Goal: Find specific page/section: Find specific page/section

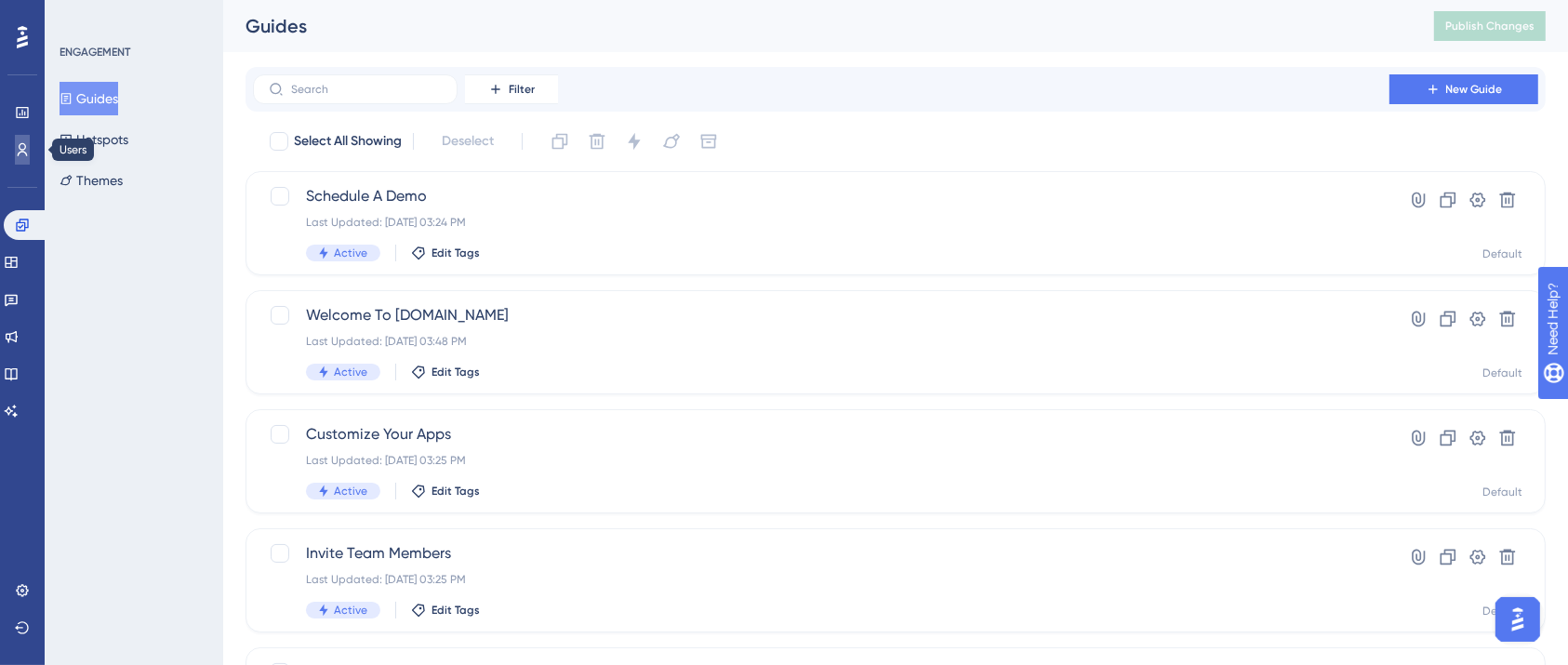
click at [30, 142] on link at bounding box center [23, 150] width 15 height 30
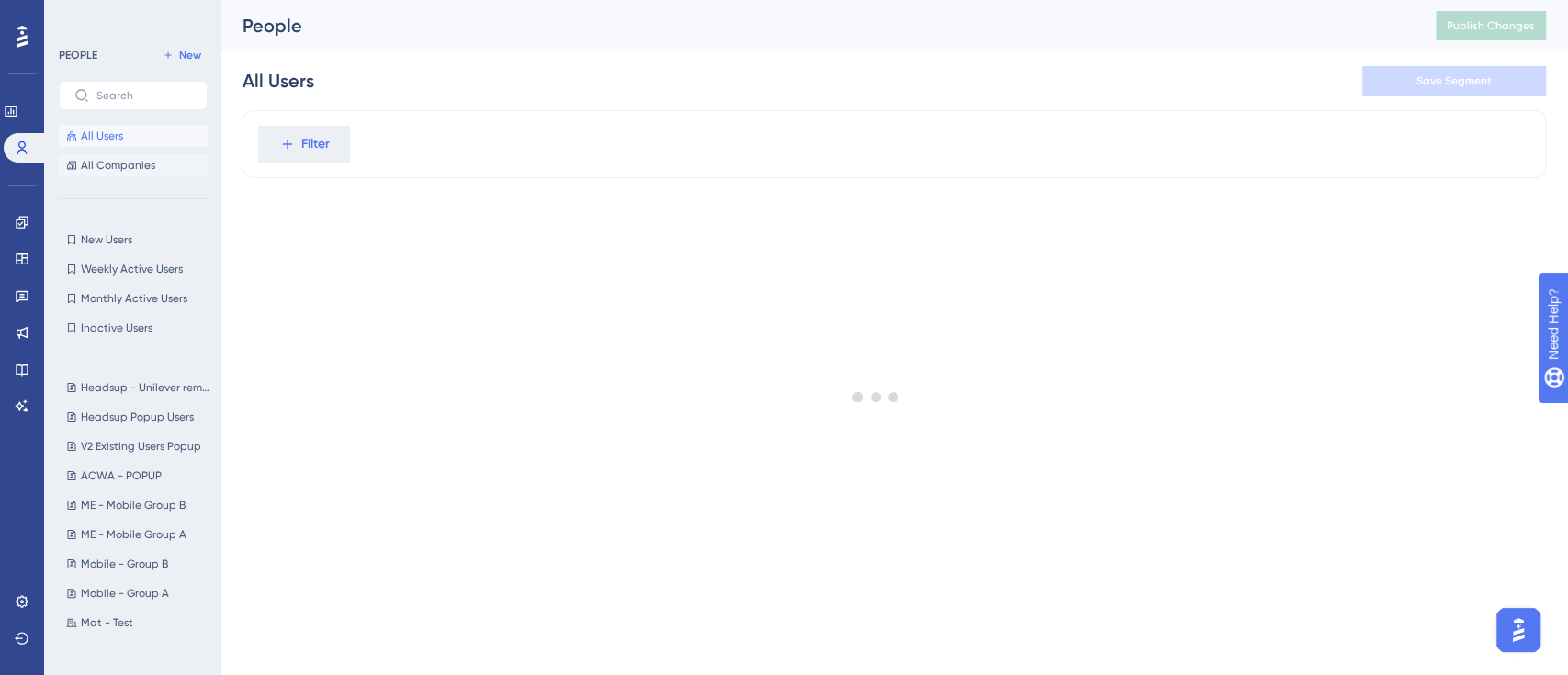
click at [125, 168] on span "All Companies" at bounding box center [118, 165] width 74 height 15
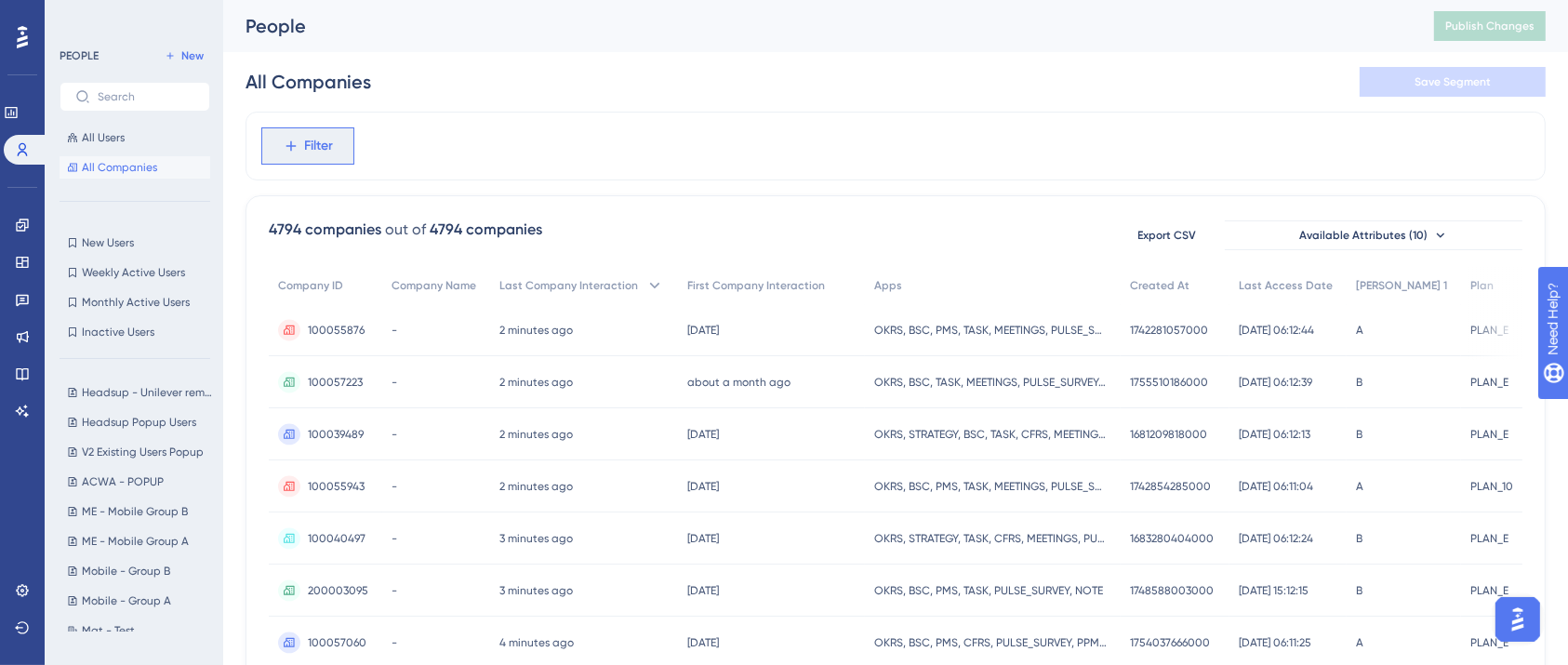
click at [314, 152] on span "Filter" at bounding box center [319, 146] width 29 height 23
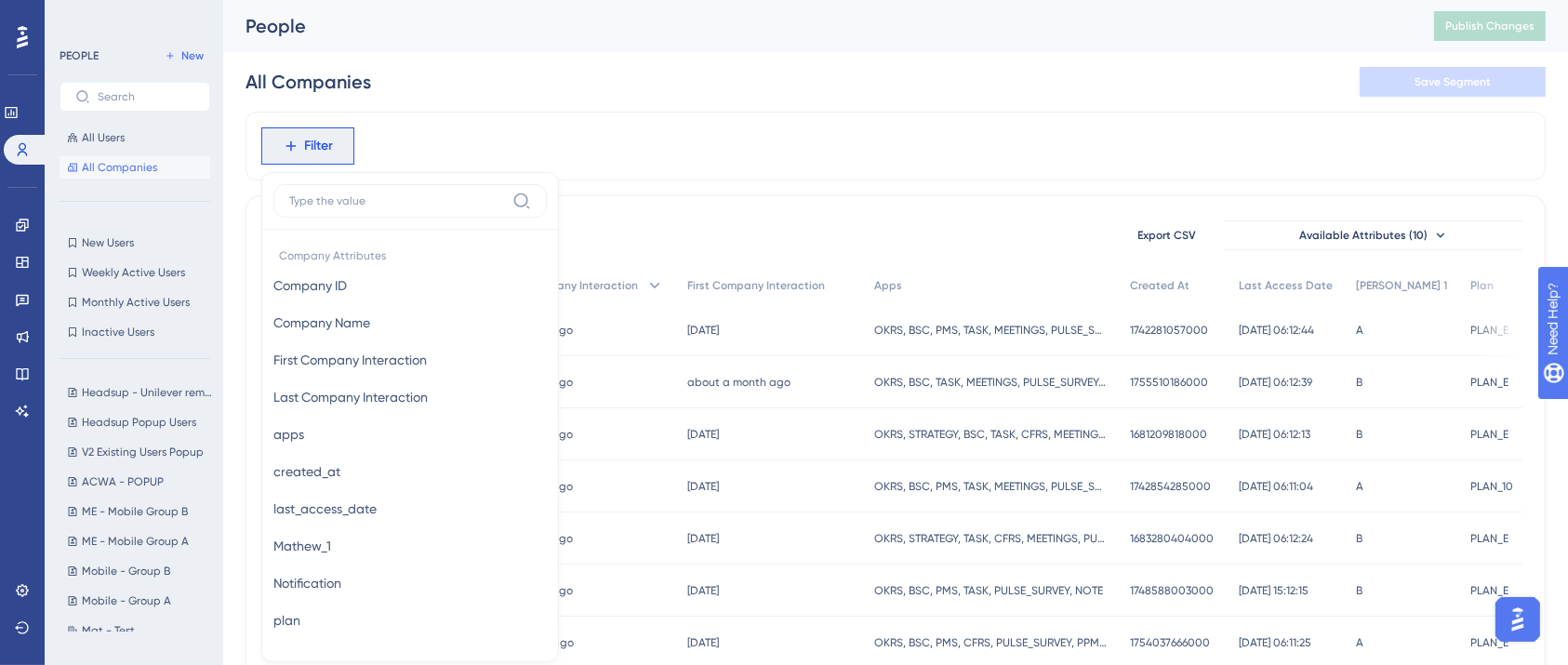
scroll to position [84, 0]
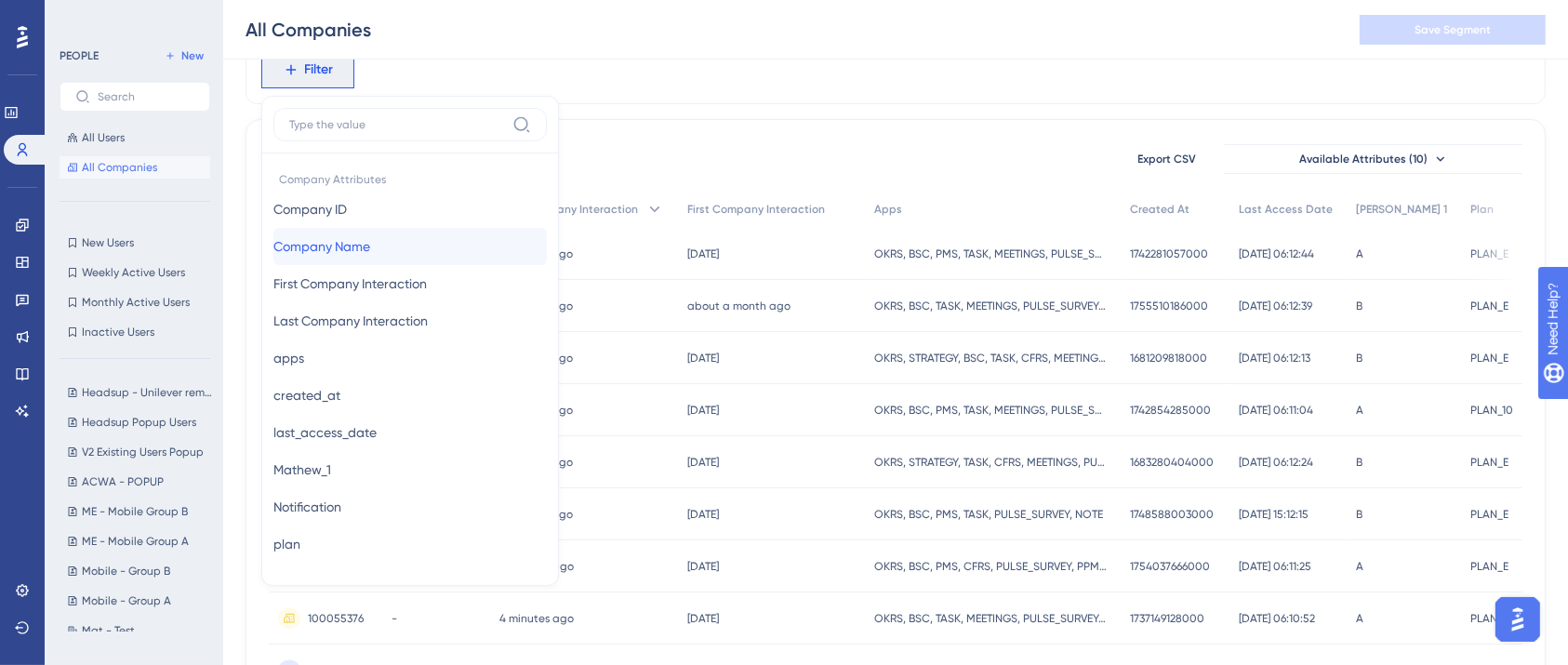
click at [335, 235] on span "Company Name" at bounding box center [322, 246] width 97 height 23
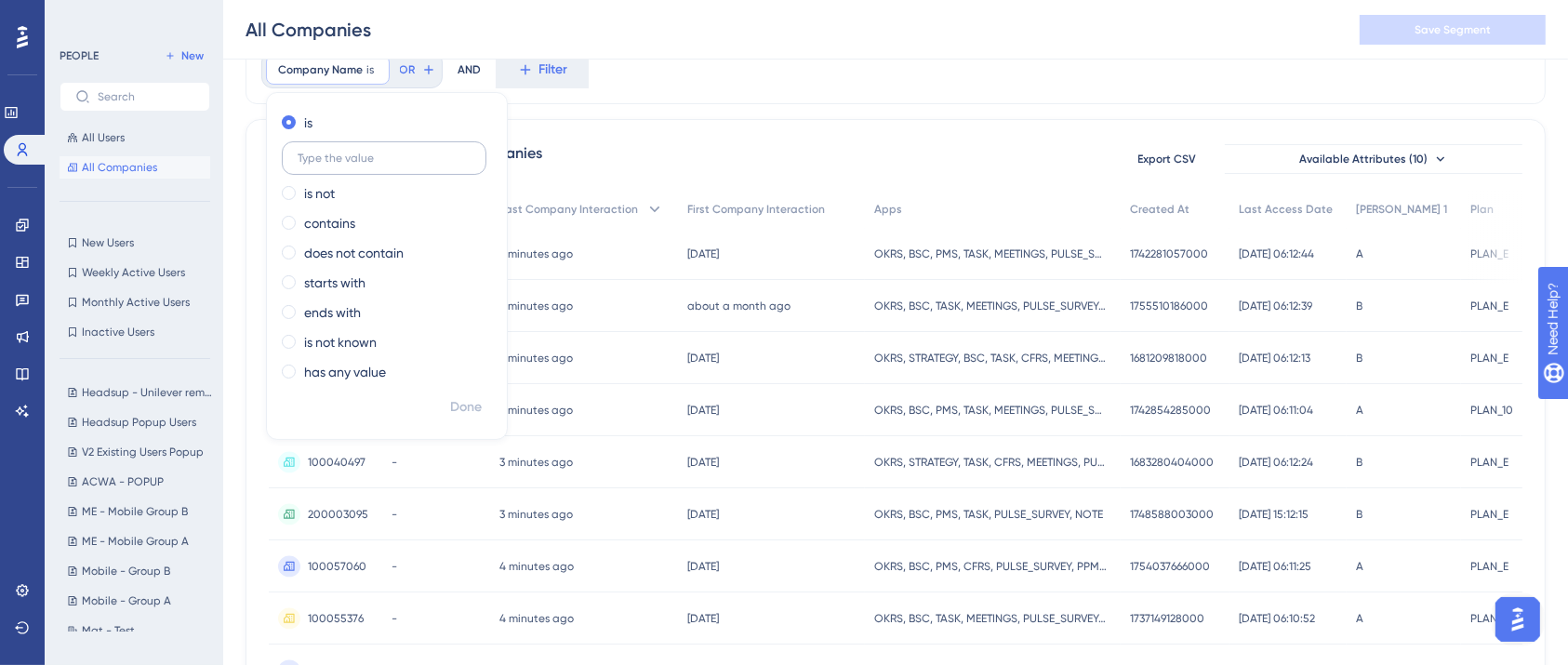
click at [361, 153] on input "text" at bounding box center [384, 158] width 173 height 13
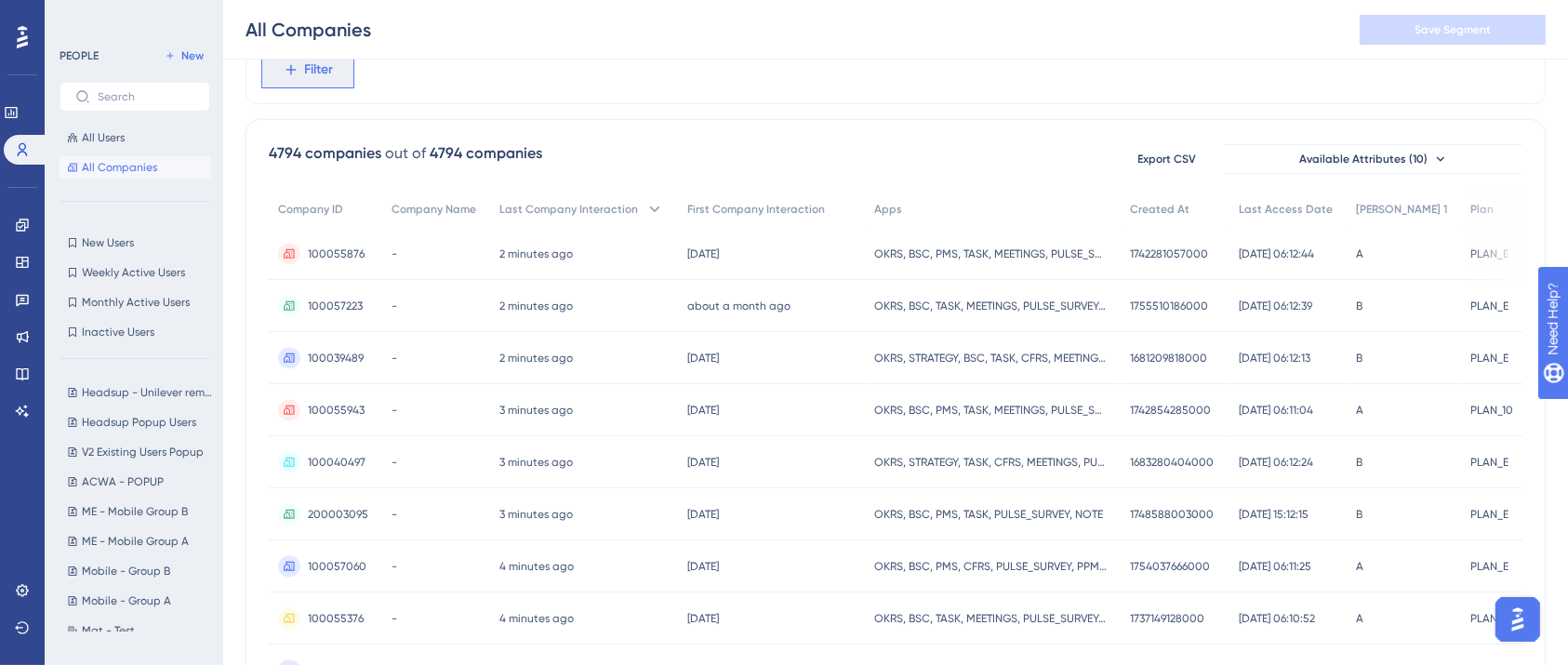
click at [316, 73] on span "Filter" at bounding box center [319, 70] width 29 height 23
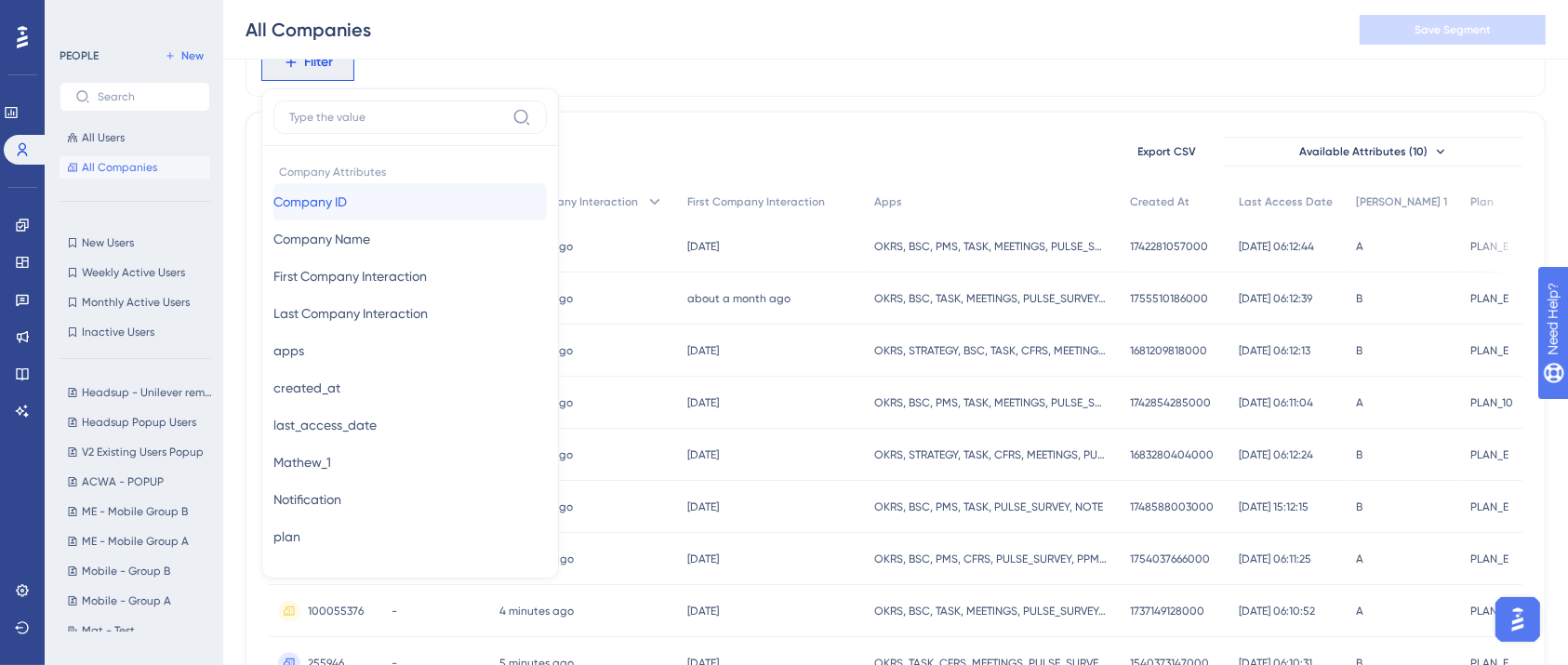
click at [351, 185] on button "Company ID Company ID" at bounding box center [410, 202] width 274 height 38
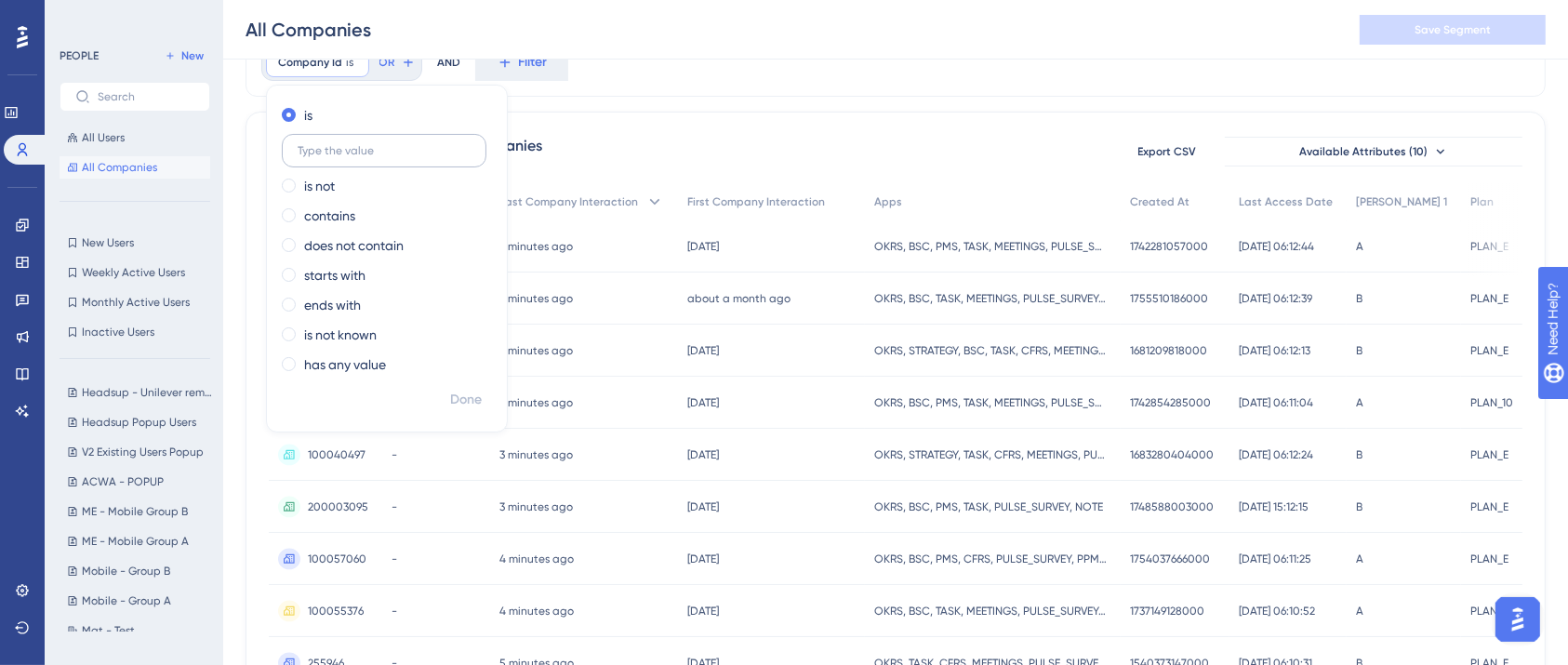
click at [361, 152] on input "text" at bounding box center [384, 150] width 173 height 13
click at [355, 198] on div "is is not contains does not contain starts with ends with is not known has any …" at bounding box center [387, 242] width 240 height 282
click at [350, 211] on label "contains" at bounding box center [329, 215] width 51 height 23
type input "2267409"
click at [461, 398] on span "Done" at bounding box center [466, 400] width 32 height 23
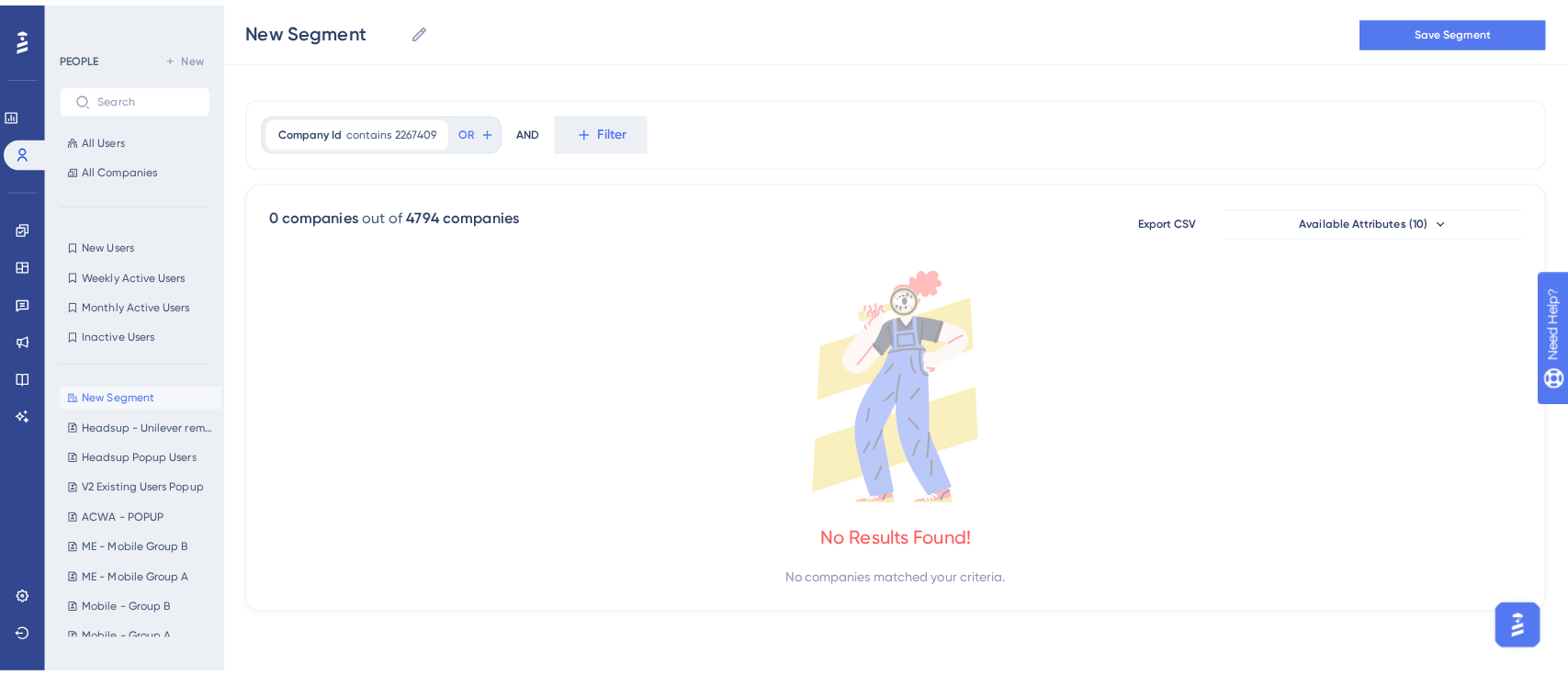
scroll to position [0, 0]
